Goal: Task Accomplishment & Management: Manage account settings

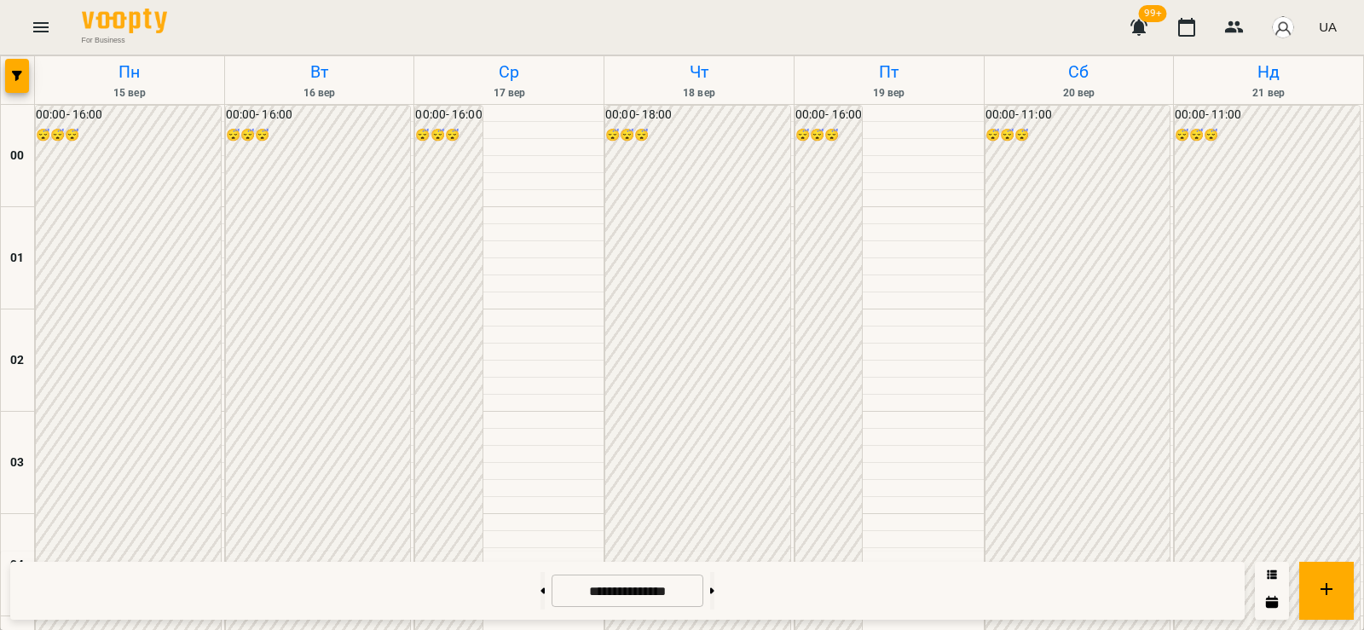
scroll to position [1622, 0]
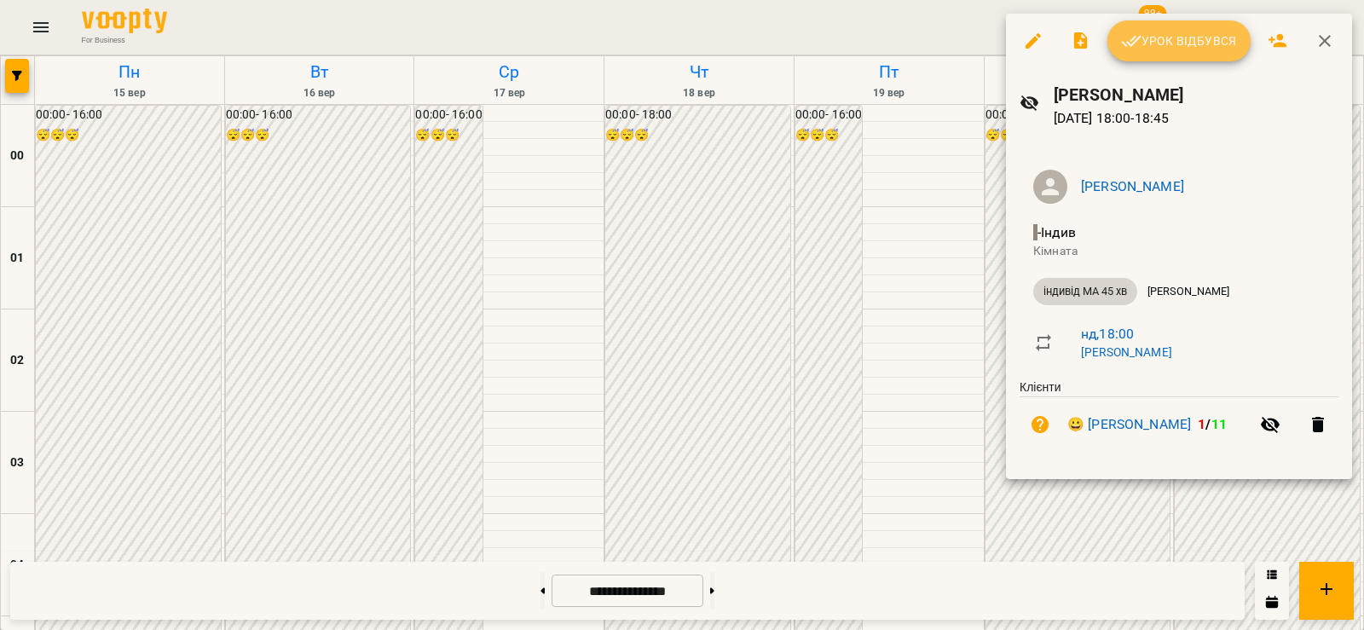
click at [1200, 49] on span "Урок відбувся" at bounding box center [1179, 41] width 116 height 20
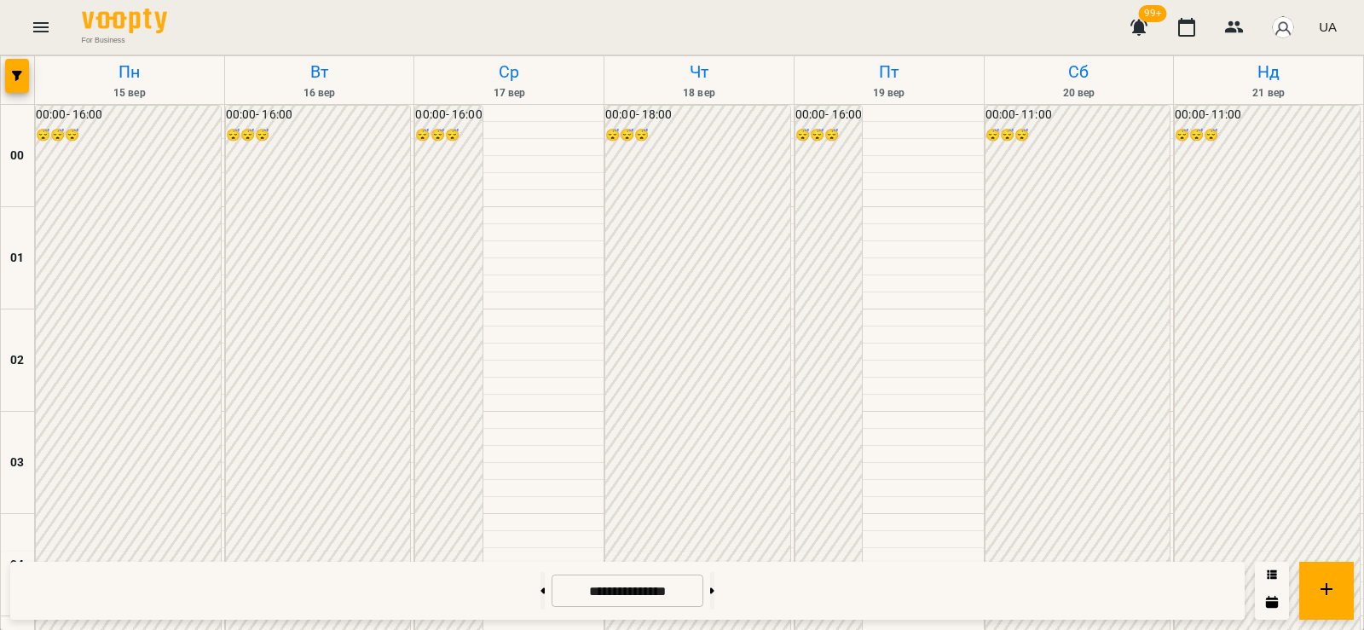
scroll to position [1790, 0]
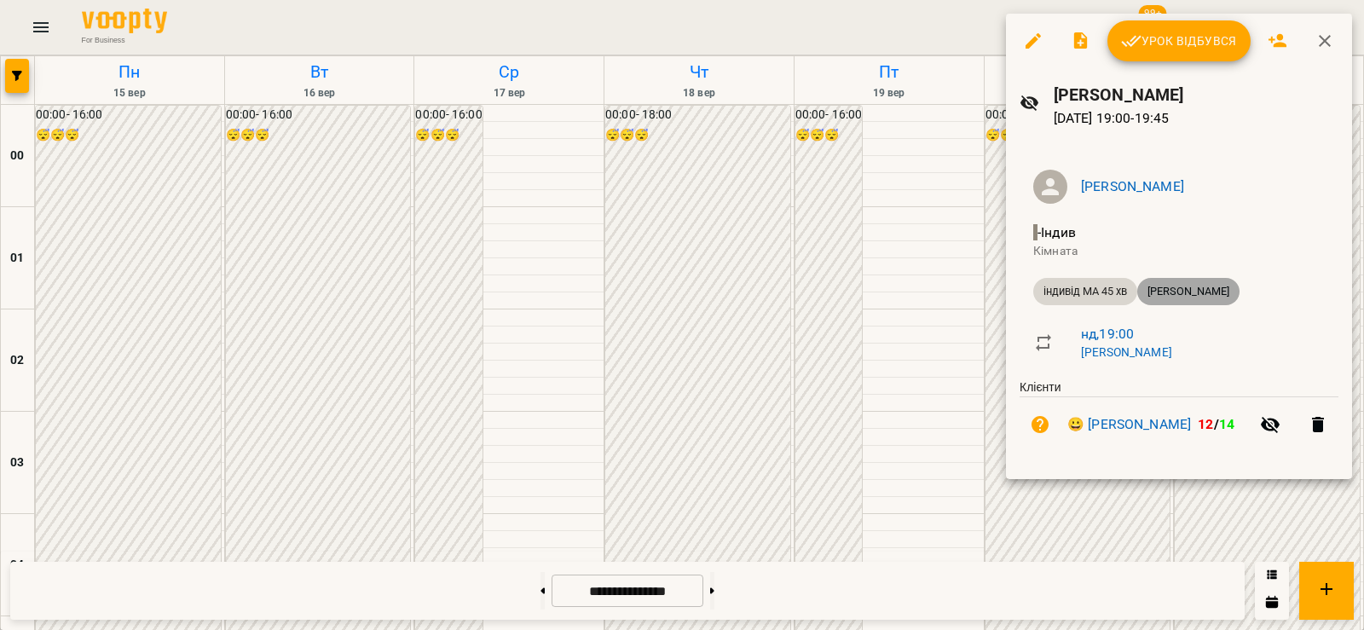
click at [1201, 295] on span "Мірошніченко Адріан" at bounding box center [1188, 291] width 102 height 15
